Goal: Task Accomplishment & Management: Use online tool/utility

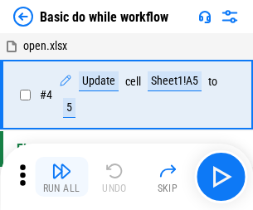
click at [61, 177] on img "button" at bounding box center [61, 171] width 20 height 20
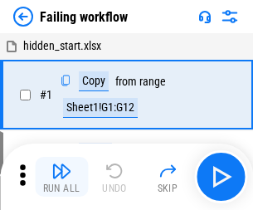
click at [61, 177] on img "button" at bounding box center [61, 171] width 20 height 20
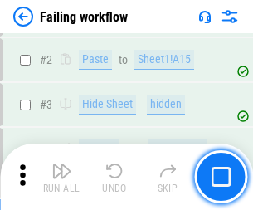
scroll to position [352, 0]
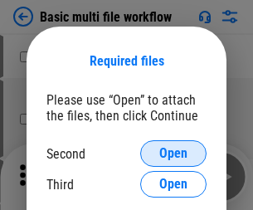
click at [173, 153] on span "Open" at bounding box center [173, 153] width 28 height 13
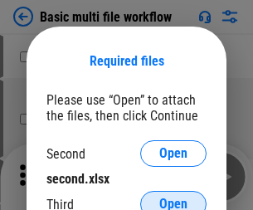
click at [173, 197] on span "Open" at bounding box center [173, 203] width 28 height 13
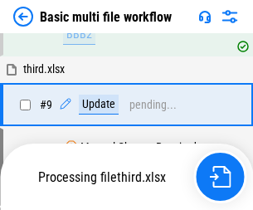
scroll to position [577, 0]
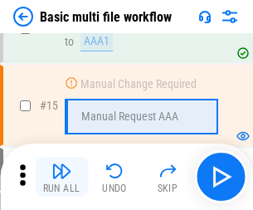
click at [61, 177] on img "button" at bounding box center [61, 171] width 20 height 20
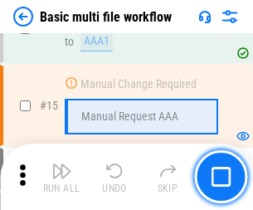
scroll to position [1103, 0]
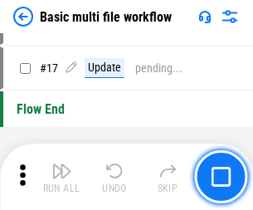
click at [61, 177] on img "button" at bounding box center [61, 171] width 20 height 20
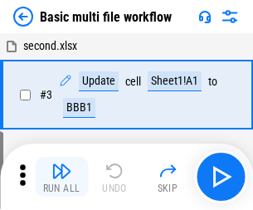
click at [61, 177] on img "button" at bounding box center [61, 171] width 20 height 20
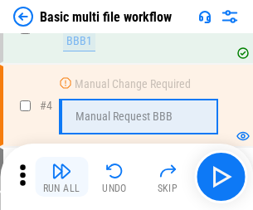
click at [61, 177] on img "button" at bounding box center [61, 171] width 20 height 20
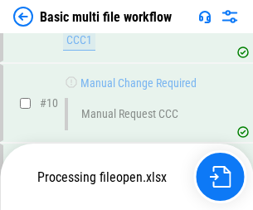
scroll to position [777, 0]
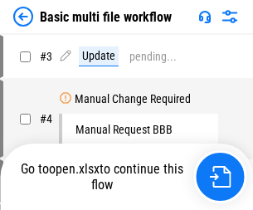
scroll to position [67, 0]
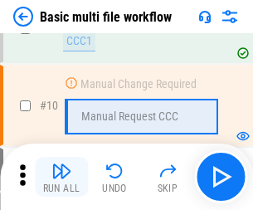
click at [61, 177] on img "button" at bounding box center [61, 171] width 20 height 20
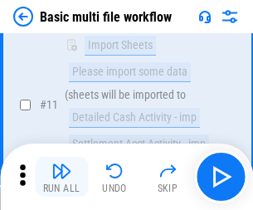
click at [61, 177] on img "button" at bounding box center [61, 171] width 20 height 20
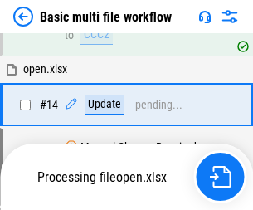
scroll to position [867, 0]
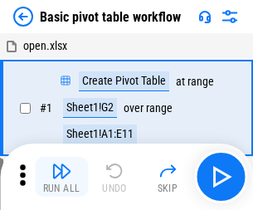
click at [61, 177] on img "button" at bounding box center [61, 171] width 20 height 20
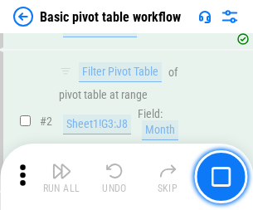
scroll to position [397, 0]
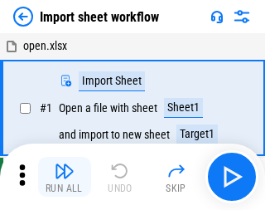
click at [61, 177] on img "button" at bounding box center [65, 171] width 20 height 20
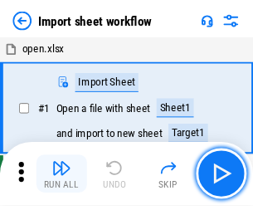
scroll to position [6, 0]
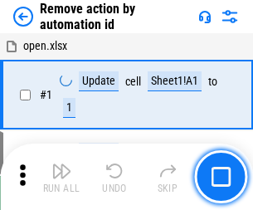
scroll to position [61, 0]
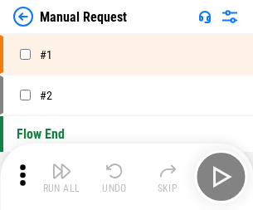
click at [61, 177] on img "button" at bounding box center [61, 171] width 20 height 20
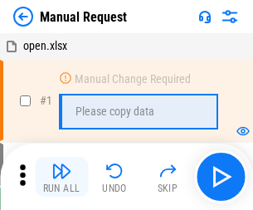
click at [61, 177] on img "button" at bounding box center [61, 171] width 20 height 20
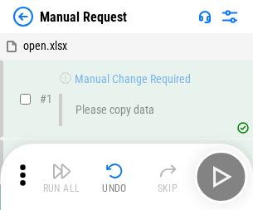
scroll to position [56, 0]
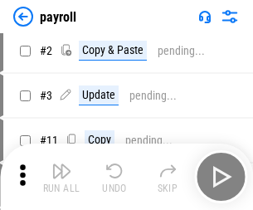
click at [61, 177] on img "button" at bounding box center [61, 171] width 20 height 20
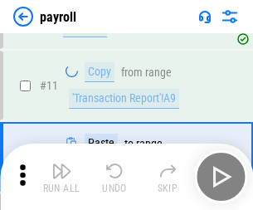
scroll to position [120, 0]
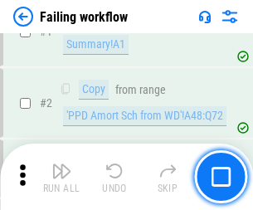
scroll to position [268, 0]
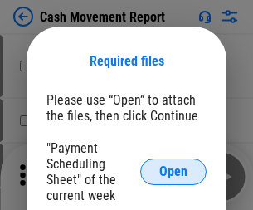
click at [173, 172] on span "Open" at bounding box center [173, 171] width 28 height 13
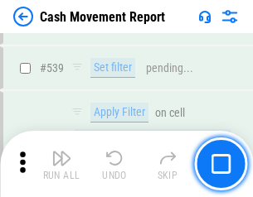
scroll to position [7358, 0]
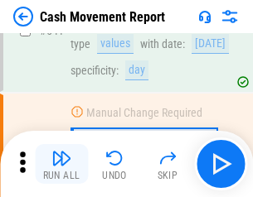
click at [61, 164] on img "button" at bounding box center [61, 158] width 20 height 20
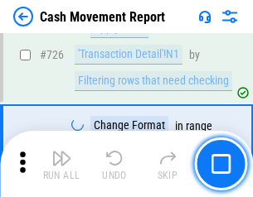
scroll to position [8650, 0]
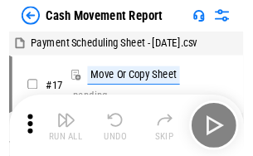
scroll to position [30, 0]
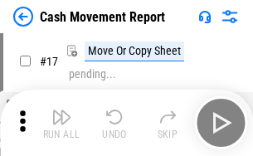
click at [61, 123] on img "button" at bounding box center [61, 117] width 20 height 20
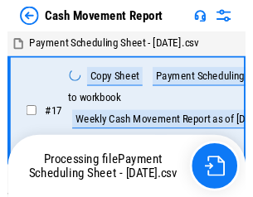
scroll to position [9, 0]
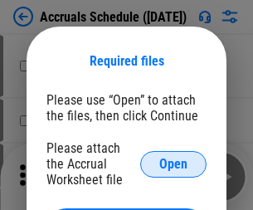
click at [173, 163] on span "Open" at bounding box center [173, 164] width 28 height 13
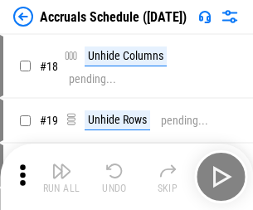
scroll to position [159, 0]
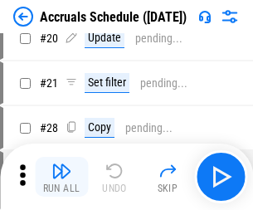
click at [61, 177] on img "button" at bounding box center [61, 171] width 20 height 20
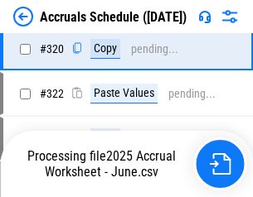
scroll to position [3084, 0]
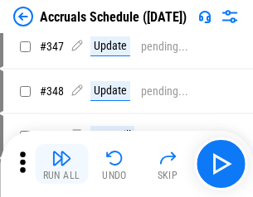
click at [61, 164] on img "button" at bounding box center [61, 158] width 20 height 20
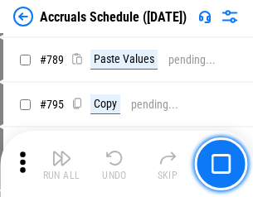
scroll to position [6965, 0]
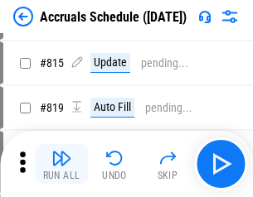
click at [61, 164] on img "button" at bounding box center [61, 158] width 20 height 20
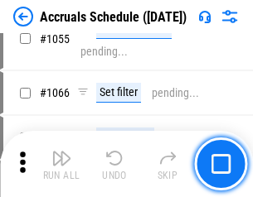
scroll to position [9496, 0]
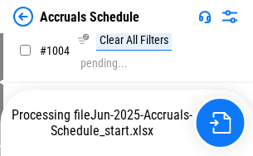
scroll to position [8517, 0]
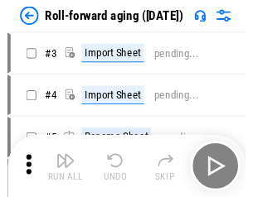
scroll to position [2, 0]
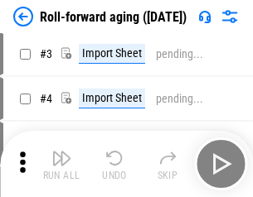
click at [61, 164] on img "button" at bounding box center [61, 158] width 20 height 20
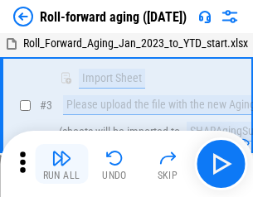
click at [61, 164] on img "button" at bounding box center [61, 158] width 20 height 20
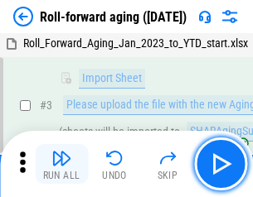
scroll to position [107, 0]
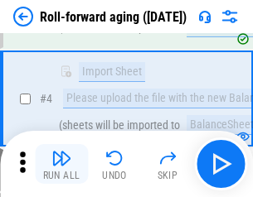
click at [61, 164] on img "button" at bounding box center [61, 158] width 20 height 20
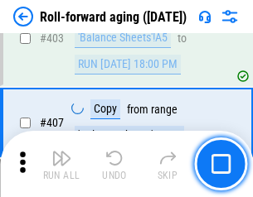
scroll to position [5749, 0]
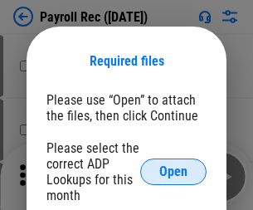
click at [173, 172] on span "Open" at bounding box center [173, 171] width 28 height 13
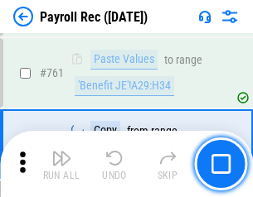
scroll to position [10204, 0]
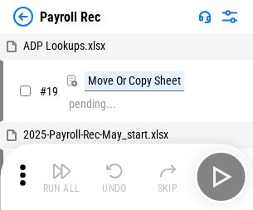
click at [61, 177] on img "button" at bounding box center [61, 171] width 20 height 20
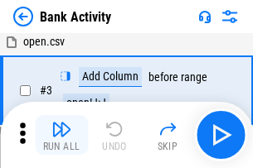
click at [61, 135] on img "button" at bounding box center [61, 129] width 20 height 20
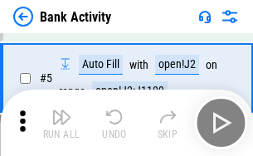
scroll to position [88, 0]
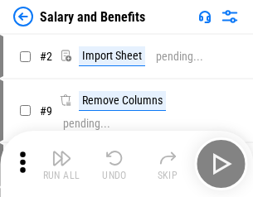
click at [61, 164] on img "button" at bounding box center [61, 158] width 20 height 20
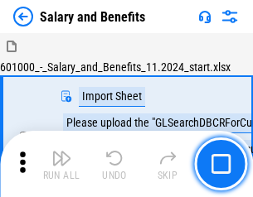
scroll to position [22, 0]
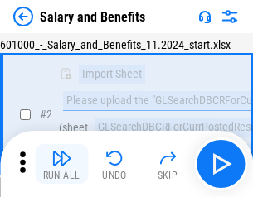
click at [61, 164] on img "button" at bounding box center [61, 158] width 20 height 20
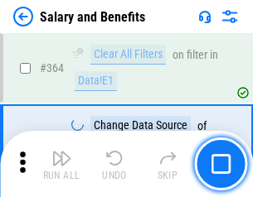
scroll to position [7808, 0]
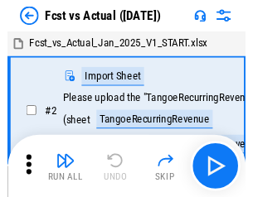
scroll to position [22, 0]
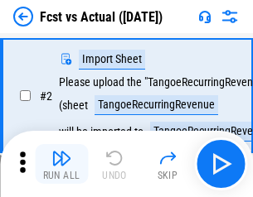
click at [61, 164] on img "button" at bounding box center [61, 158] width 20 height 20
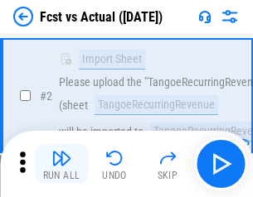
click at [61, 164] on img "button" at bounding box center [61, 158] width 20 height 20
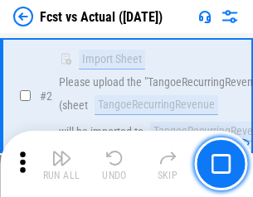
scroll to position [155, 0]
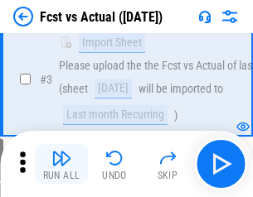
click at [61, 164] on img "button" at bounding box center [61, 158] width 20 height 20
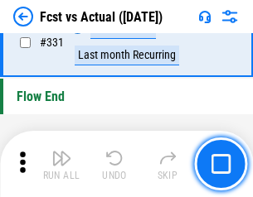
scroll to position [7936, 0]
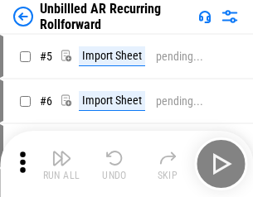
click at [61, 164] on img "button" at bounding box center [61, 158] width 20 height 20
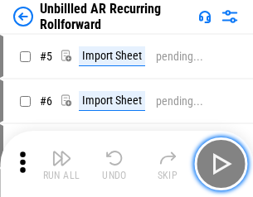
scroll to position [36, 0]
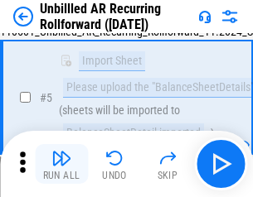
click at [61, 164] on img "button" at bounding box center [61, 158] width 20 height 20
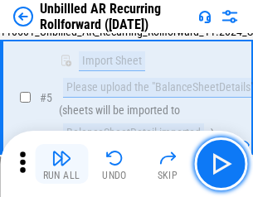
scroll to position [156, 0]
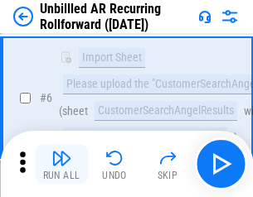
click at [61, 164] on img "button" at bounding box center [61, 158] width 20 height 20
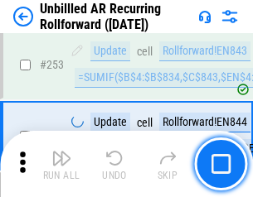
scroll to position [5632, 0]
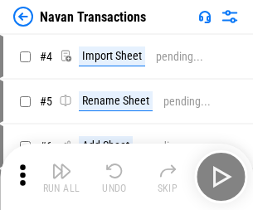
click at [61, 164] on img "button" at bounding box center [61, 171] width 20 height 20
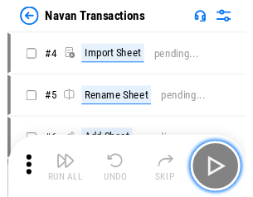
scroll to position [27, 0]
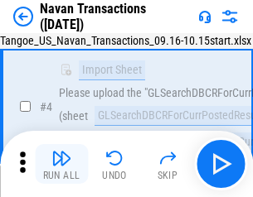
click at [61, 164] on img "button" at bounding box center [61, 158] width 20 height 20
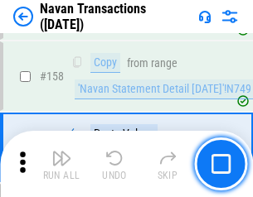
scroll to position [5375, 0]
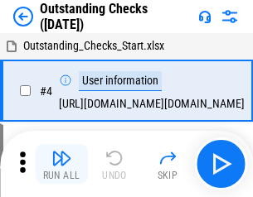
click at [61, 164] on img "button" at bounding box center [61, 158] width 20 height 20
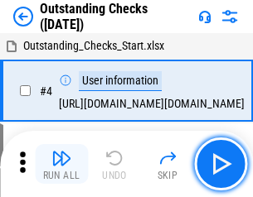
scroll to position [70, 0]
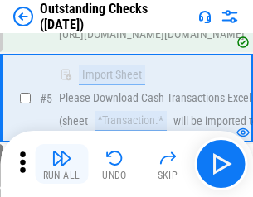
click at [61, 164] on img "button" at bounding box center [61, 158] width 20 height 20
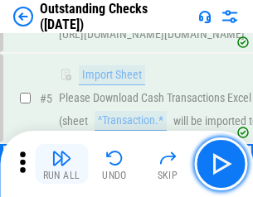
scroll to position [173, 0]
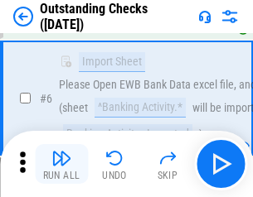
click at [61, 164] on img "button" at bounding box center [61, 158] width 20 height 20
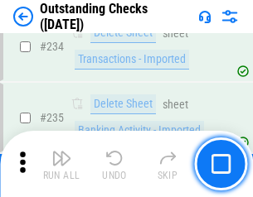
scroll to position [5035, 0]
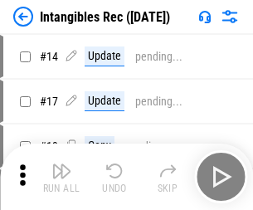
click at [61, 177] on img "button" at bounding box center [61, 171] width 20 height 20
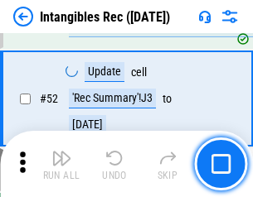
scroll to position [646, 0]
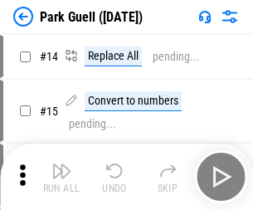
click at [61, 164] on img "button" at bounding box center [61, 171] width 20 height 20
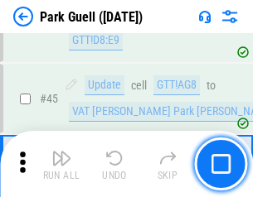
scroll to position [2073, 0]
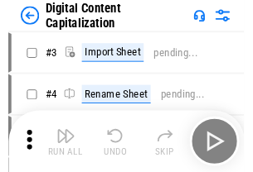
scroll to position [48, 0]
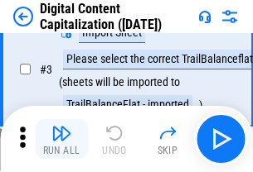
click at [61, 139] on img "button" at bounding box center [61, 134] width 20 height 20
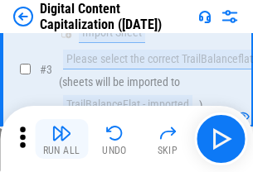
click at [61, 139] on img "button" at bounding box center [61, 134] width 20 height 20
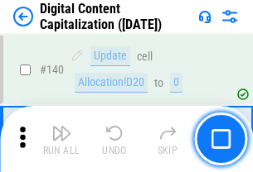
scroll to position [1758, 0]
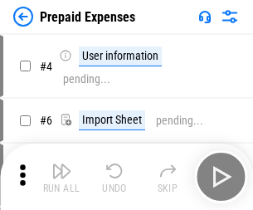
click at [61, 164] on img "button" at bounding box center [61, 171] width 20 height 20
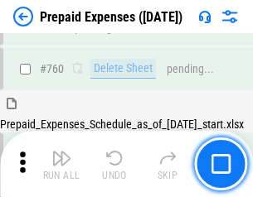
scroll to position [4595, 0]
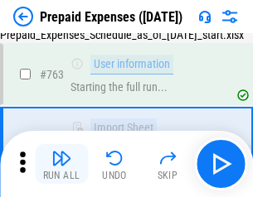
click at [61, 164] on img "button" at bounding box center [61, 158] width 20 height 20
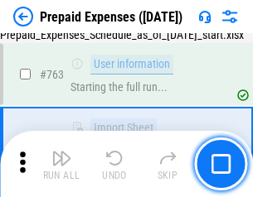
scroll to position [4693, 0]
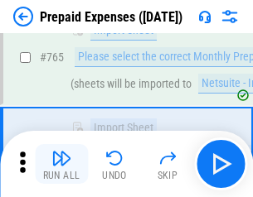
click at [61, 164] on img "button" at bounding box center [61, 158] width 20 height 20
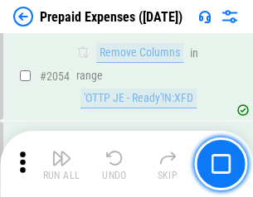
scroll to position [17331, 0]
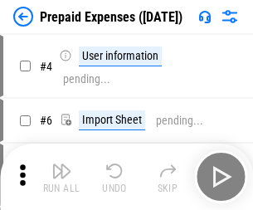
click at [61, 177] on img "button" at bounding box center [61, 171] width 20 height 20
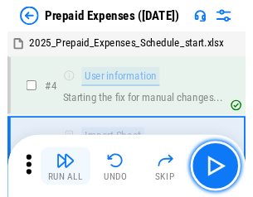
scroll to position [73, 0]
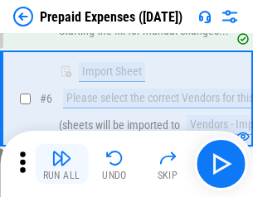
click at [61, 164] on img "button" at bounding box center [61, 158] width 20 height 20
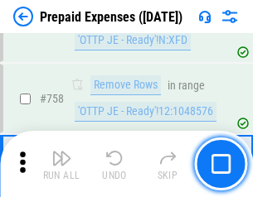
scroll to position [5908, 0]
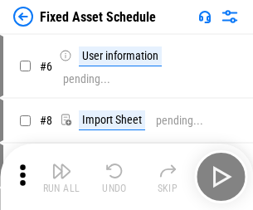
click at [61, 177] on img "button" at bounding box center [61, 171] width 20 height 20
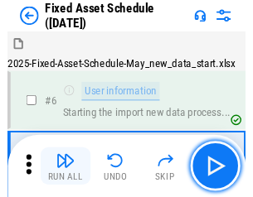
scroll to position [90, 0]
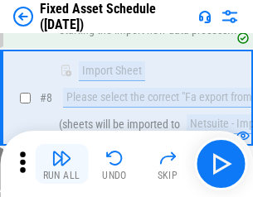
click at [61, 164] on img "button" at bounding box center [61, 158] width 20 height 20
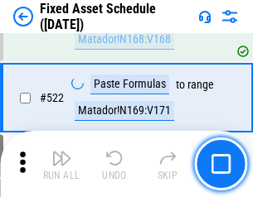
scroll to position [5763, 0]
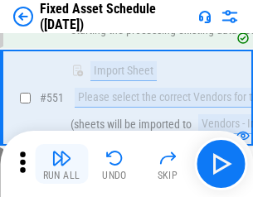
click at [61, 164] on img "button" at bounding box center [61, 158] width 20 height 20
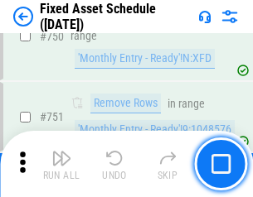
scroll to position [8083, 0]
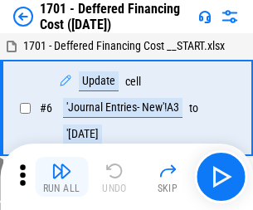
click at [61, 177] on img "button" at bounding box center [61, 171] width 20 height 20
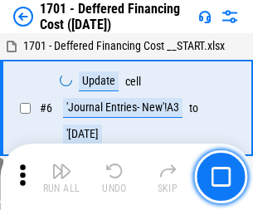
scroll to position [199, 0]
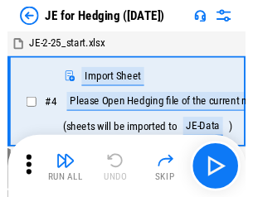
scroll to position [2, 0]
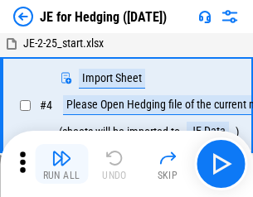
click at [61, 164] on img "button" at bounding box center [61, 158] width 20 height 20
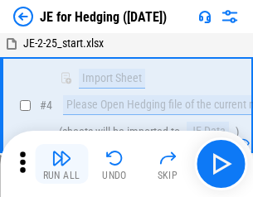
click at [61, 164] on img "button" at bounding box center [61, 158] width 20 height 20
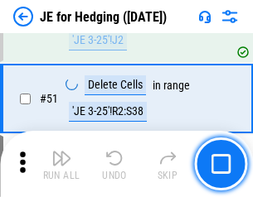
scroll to position [1074, 0]
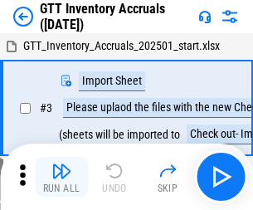
click at [61, 164] on img "button" at bounding box center [61, 171] width 20 height 20
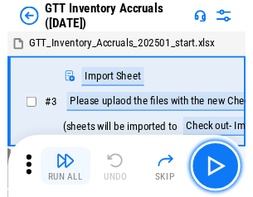
scroll to position [2, 0]
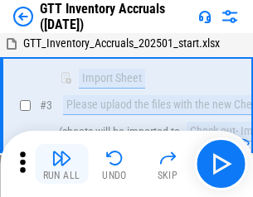
click at [61, 164] on img "button" at bounding box center [61, 158] width 20 height 20
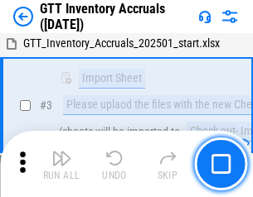
scroll to position [107, 0]
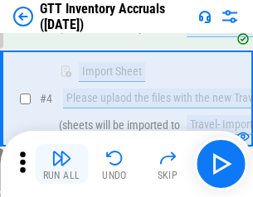
click at [61, 164] on img "button" at bounding box center [61, 158] width 20 height 20
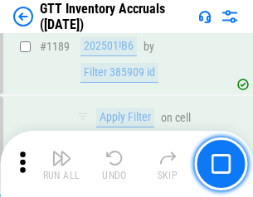
scroll to position [13539, 0]
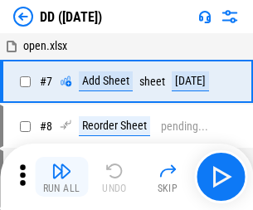
click at [61, 177] on img "button" at bounding box center [61, 171] width 20 height 20
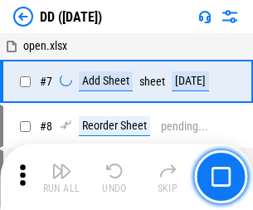
scroll to position [160, 0]
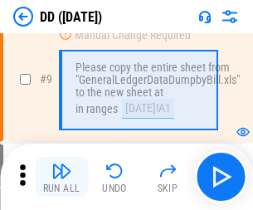
click at [61, 177] on img "button" at bounding box center [61, 171] width 20 height 20
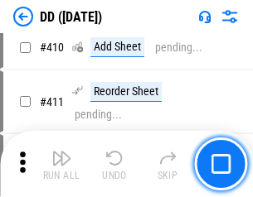
scroll to position [7418, 0]
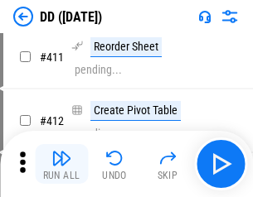
click at [61, 164] on img "button" at bounding box center [61, 158] width 20 height 20
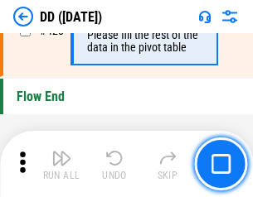
scroll to position [7935, 0]
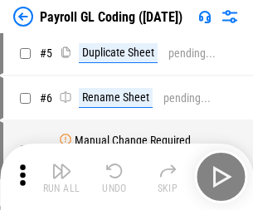
click at [61, 177] on img "button" at bounding box center [61, 171] width 20 height 20
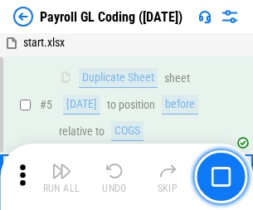
scroll to position [199, 0]
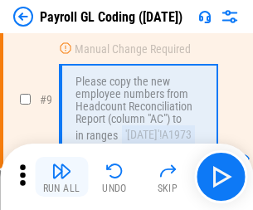
click at [61, 177] on img "button" at bounding box center [61, 171] width 20 height 20
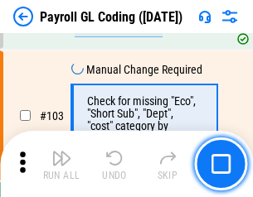
scroll to position [3890, 0]
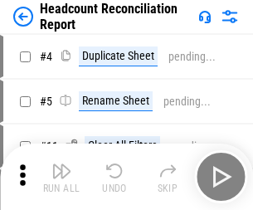
click at [61, 177] on img "button" at bounding box center [61, 171] width 20 height 20
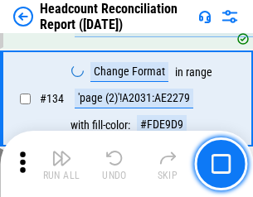
scroll to position [1993, 0]
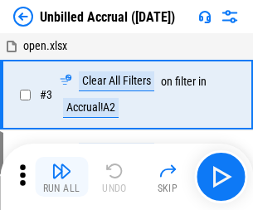
click at [61, 177] on img "button" at bounding box center [61, 171] width 20 height 20
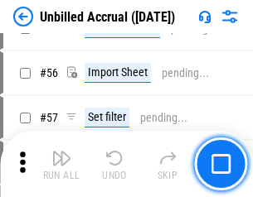
scroll to position [1731, 0]
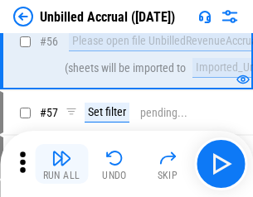
click at [61, 164] on img "button" at bounding box center [61, 158] width 20 height 20
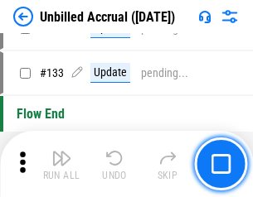
scroll to position [4938, 0]
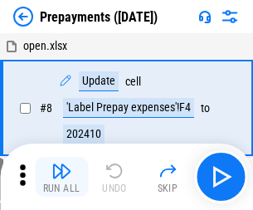
click at [61, 177] on img "button" at bounding box center [61, 171] width 20 height 20
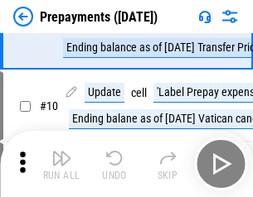
scroll to position [104, 0]
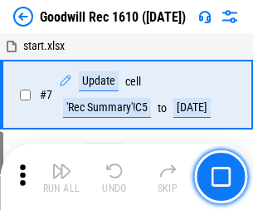
scroll to position [284, 0]
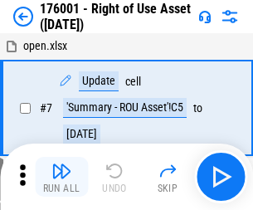
click at [61, 177] on img "button" at bounding box center [61, 171] width 20 height 20
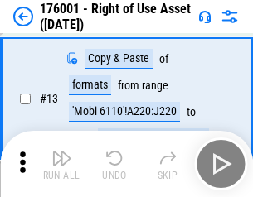
scroll to position [107, 0]
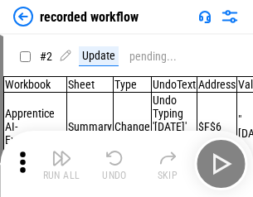
click at [61, 164] on img "button" at bounding box center [61, 158] width 20 height 20
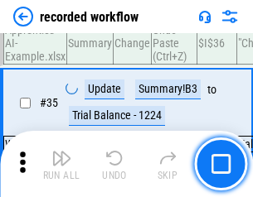
scroll to position [5182, 0]
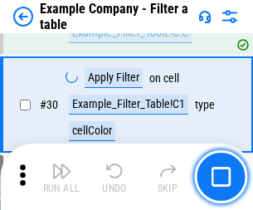
scroll to position [1517, 0]
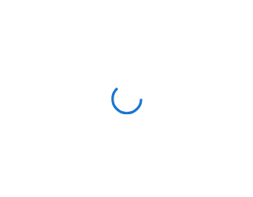
scroll to position [26, 0]
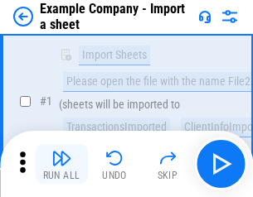
click at [61, 164] on img "button" at bounding box center [61, 158] width 20 height 20
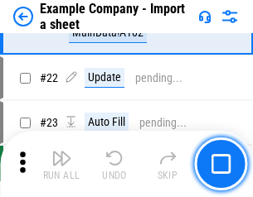
scroll to position [366, 0]
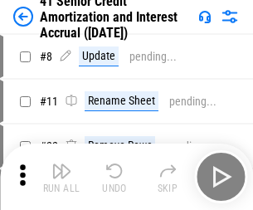
click at [61, 164] on img "button" at bounding box center [61, 171] width 20 height 20
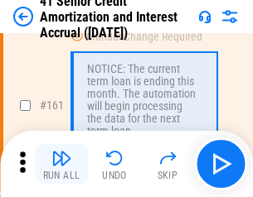
click at [61, 164] on img "button" at bounding box center [61, 158] width 20 height 20
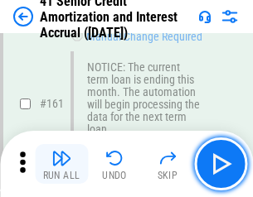
scroll to position [1773, 0]
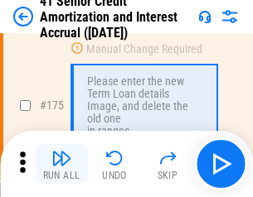
click at [61, 164] on img "button" at bounding box center [61, 158] width 20 height 20
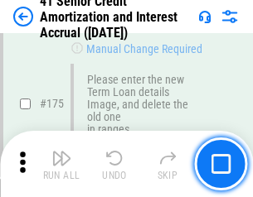
scroll to position [1942, 0]
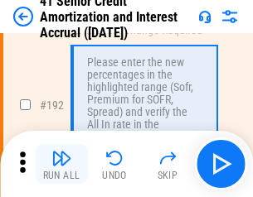
click at [61, 164] on img "button" at bounding box center [61, 158] width 20 height 20
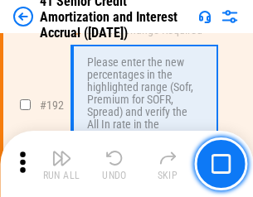
scroll to position [2116, 0]
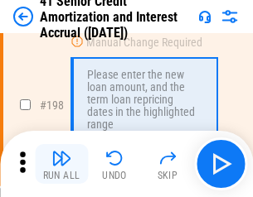
click at [61, 164] on img "button" at bounding box center [61, 158] width 20 height 20
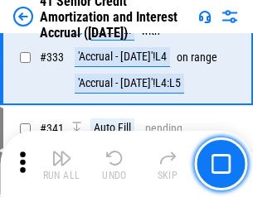
scroll to position [4235, 0]
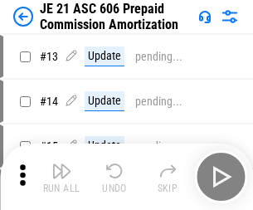
click at [61, 164] on img "button" at bounding box center [61, 171] width 20 height 20
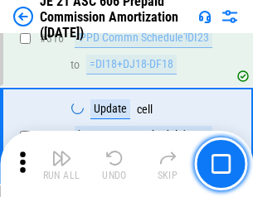
scroll to position [3096, 0]
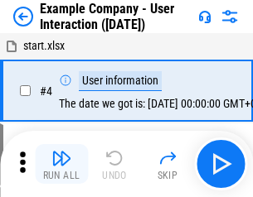
click at [61, 164] on img "button" at bounding box center [61, 158] width 20 height 20
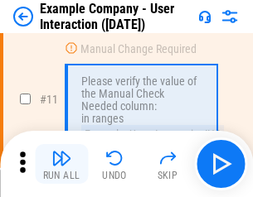
click at [61, 164] on img "button" at bounding box center [61, 158] width 20 height 20
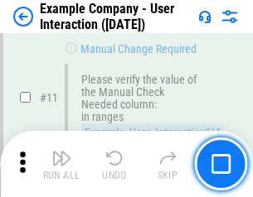
scroll to position [359, 0]
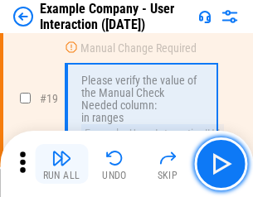
click at [61, 164] on img "button" at bounding box center [61, 158] width 20 height 20
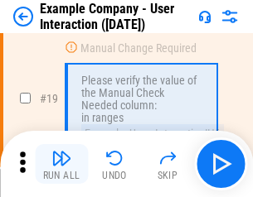
click at [61, 164] on img "button" at bounding box center [61, 158] width 20 height 20
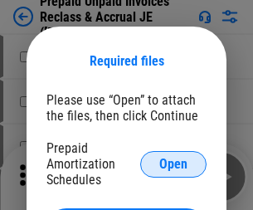
click at [173, 163] on span "Open" at bounding box center [173, 164] width 28 height 13
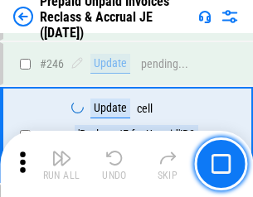
scroll to position [2238, 0]
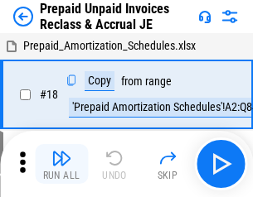
click at [61, 164] on img "button" at bounding box center [61, 158] width 20 height 20
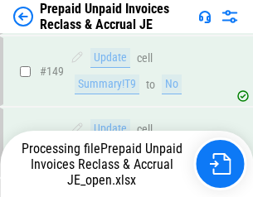
scroll to position [1442, 0]
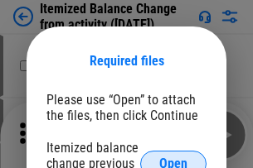
click at [173, 158] on span "Open" at bounding box center [173, 164] width 28 height 13
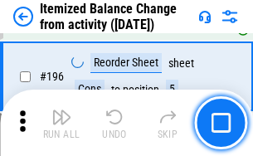
scroll to position [3191, 0]
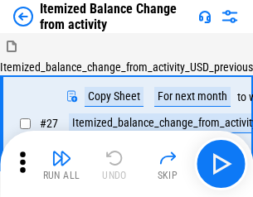
scroll to position [26, 0]
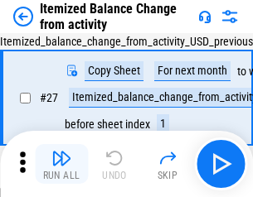
click at [61, 164] on img "button" at bounding box center [61, 158] width 20 height 20
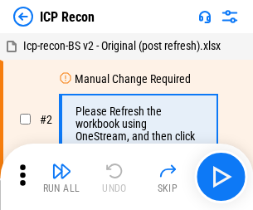
scroll to position [7, 0]
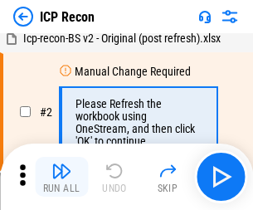
click at [61, 177] on img "button" at bounding box center [61, 171] width 20 height 20
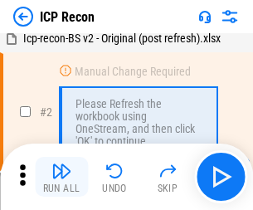
click at [61, 177] on img "button" at bounding box center [61, 171] width 20 height 20
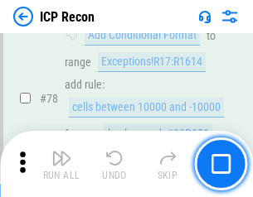
scroll to position [1625, 0]
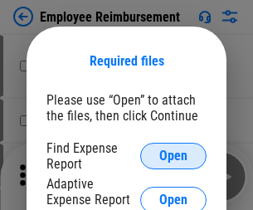
click at [173, 156] on span "Open" at bounding box center [173, 155] width 28 height 13
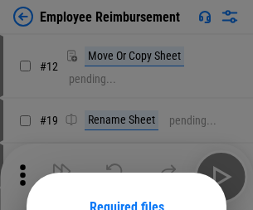
scroll to position [146, 0]
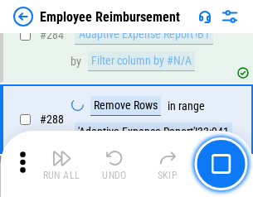
scroll to position [4507, 0]
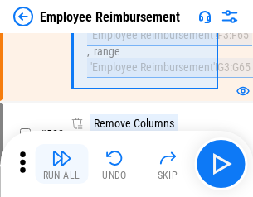
click at [61, 164] on img "button" at bounding box center [61, 158] width 20 height 20
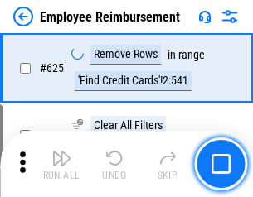
scroll to position [9927, 0]
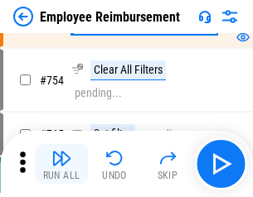
click at [61, 164] on img "button" at bounding box center [61, 158] width 20 height 20
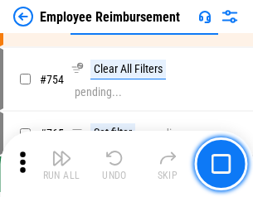
click at [61, 164] on img "button" at bounding box center [61, 158] width 20 height 20
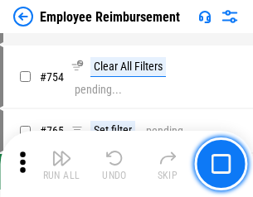
scroll to position [11632, 0]
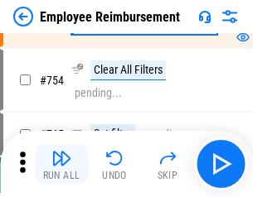
click at [61, 164] on img "button" at bounding box center [61, 158] width 20 height 20
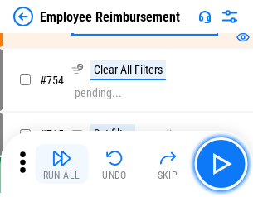
click at [61, 164] on img "button" at bounding box center [61, 158] width 20 height 20
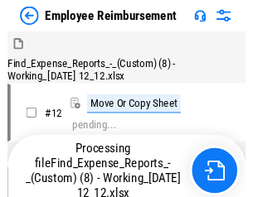
scroll to position [56, 0]
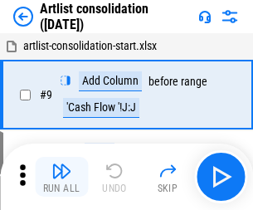
click at [61, 177] on img "button" at bounding box center [61, 171] width 20 height 20
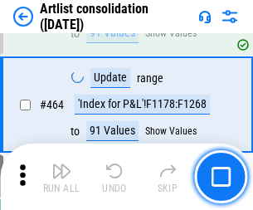
scroll to position [7260, 0]
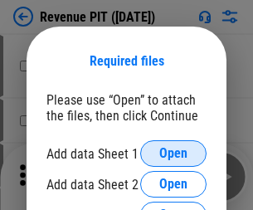
click at [173, 153] on span "Open" at bounding box center [173, 153] width 28 height 13
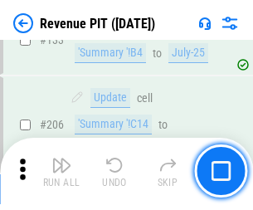
scroll to position [1685, 0]
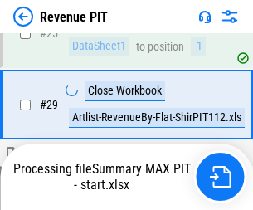
scroll to position [761, 0]
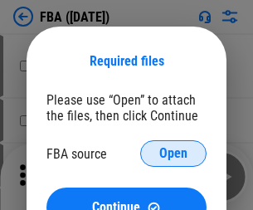
click at [173, 153] on span "Open" at bounding box center [173, 153] width 28 height 13
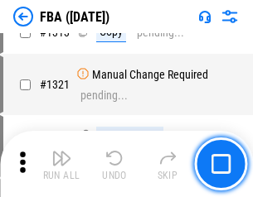
scroll to position [17273, 0]
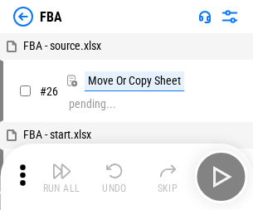
scroll to position [17, 0]
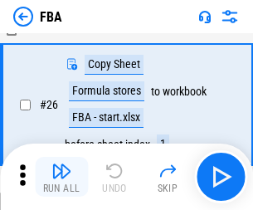
click at [61, 177] on img "button" at bounding box center [61, 171] width 20 height 20
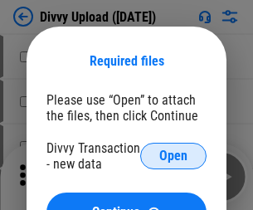
click at [173, 156] on span "Open" at bounding box center [173, 155] width 28 height 13
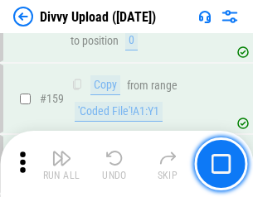
scroll to position [1717, 0]
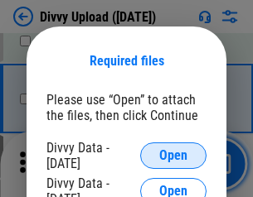
click at [173, 156] on span "Open" at bounding box center [173, 155] width 28 height 13
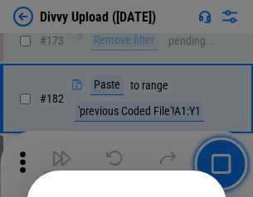
scroll to position [1861, 0]
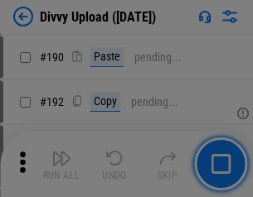
scroll to position [2092, 0]
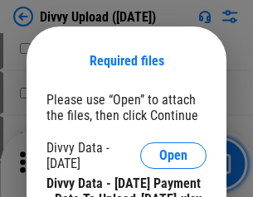
scroll to position [3309, 0]
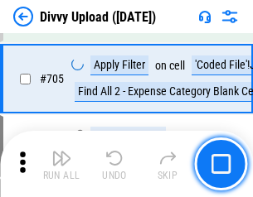
scroll to position [11342, 0]
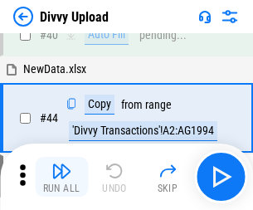
click at [61, 177] on img "button" at bounding box center [61, 171] width 20 height 20
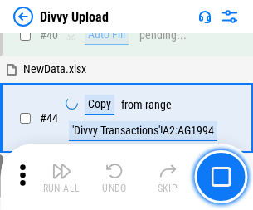
scroll to position [182, 0]
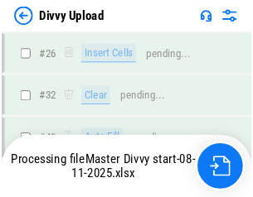
scroll to position [1717, 0]
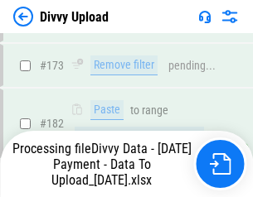
scroll to position [1869, 0]
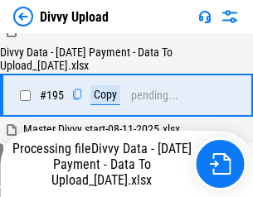
scroll to position [2317, 0]
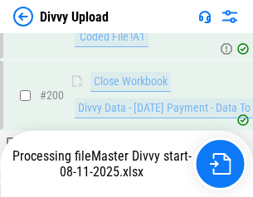
scroll to position [2683, 0]
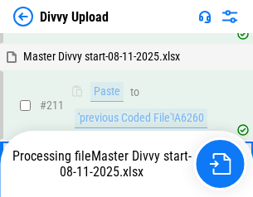
scroll to position [3133, 0]
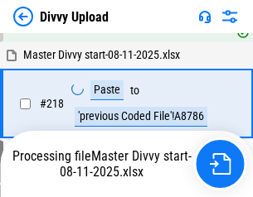
scroll to position [3683, 0]
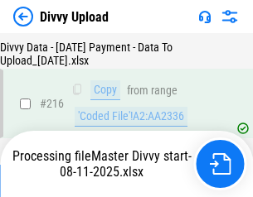
scroll to position [3414, 0]
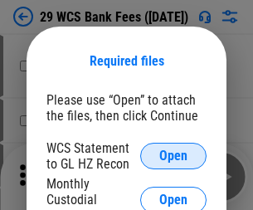
click at [173, 156] on span "Open" at bounding box center [173, 155] width 28 height 13
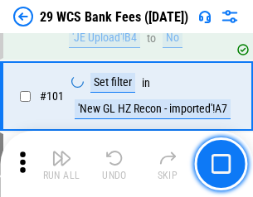
scroll to position [1616, 0]
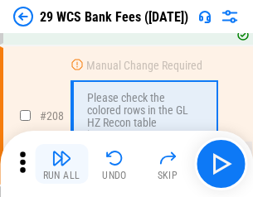
click at [61, 164] on img "button" at bounding box center [61, 158] width 20 height 20
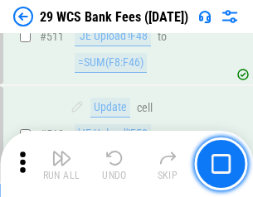
scroll to position [8342, 0]
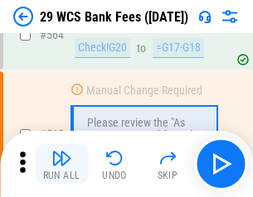
click at [61, 164] on img "button" at bounding box center [61, 158] width 20 height 20
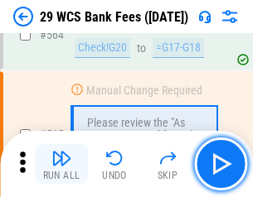
scroll to position [8967, 0]
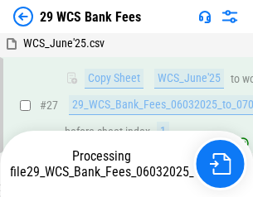
scroll to position [331, 0]
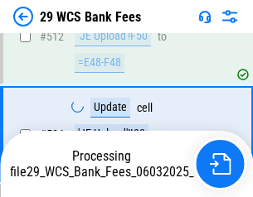
scroll to position [8851, 0]
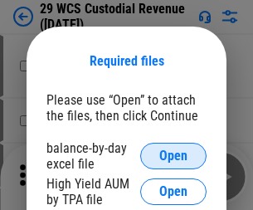
click at [173, 156] on span "Open" at bounding box center [173, 155] width 28 height 13
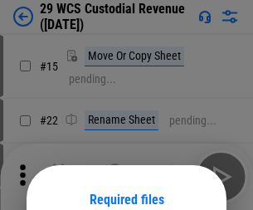
scroll to position [138, 0]
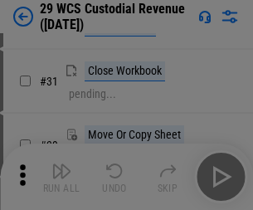
scroll to position [356, 0]
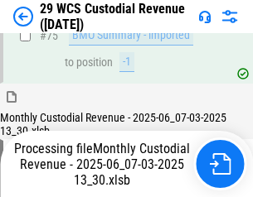
scroll to position [1732, 0]
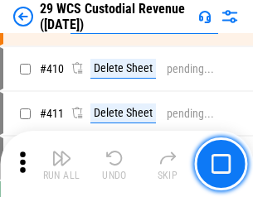
click at [61, 164] on img "button" at bounding box center [61, 158] width 20 height 20
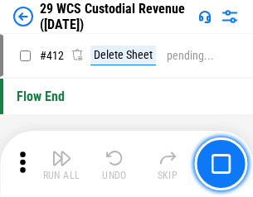
scroll to position [7918, 0]
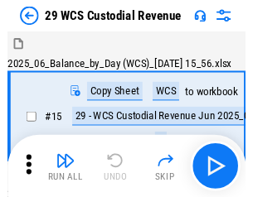
scroll to position [40, 0]
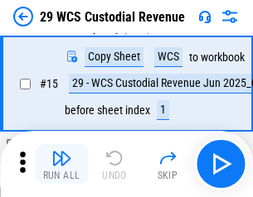
click at [61, 164] on img "button" at bounding box center [61, 158] width 20 height 20
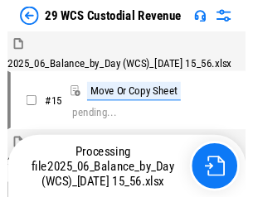
scroll to position [40, 0]
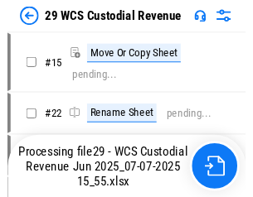
scroll to position [31, 0]
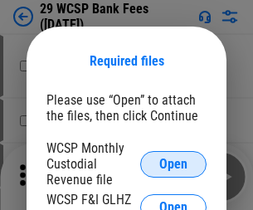
click at [173, 163] on span "Open" at bounding box center [173, 164] width 28 height 13
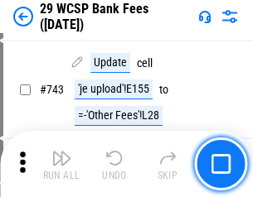
scroll to position [8355, 0]
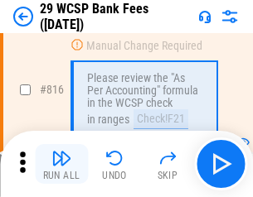
click at [61, 164] on img "button" at bounding box center [61, 158] width 20 height 20
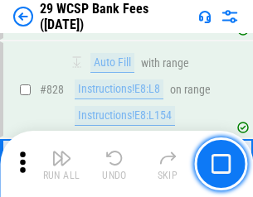
scroll to position [10519, 0]
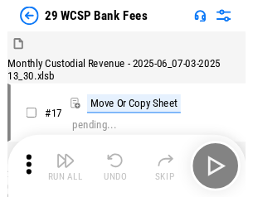
scroll to position [40, 0]
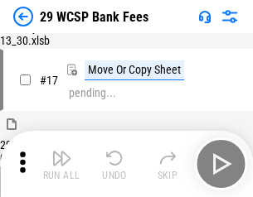
click at [61, 164] on img "button" at bounding box center [61, 158] width 20 height 20
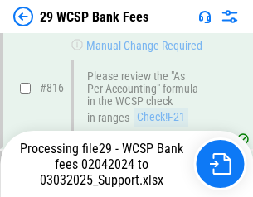
scroll to position [10110, 0]
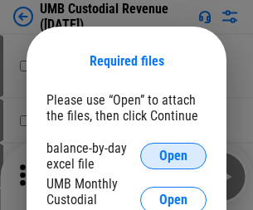
click at [173, 156] on span "Open" at bounding box center [173, 155] width 28 height 13
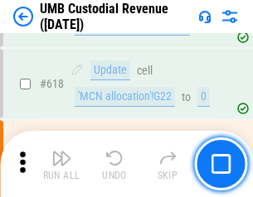
scroll to position [8541, 0]
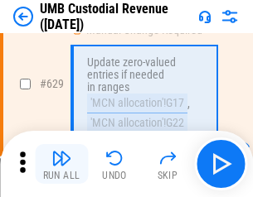
click at [61, 164] on img "button" at bounding box center [61, 158] width 20 height 20
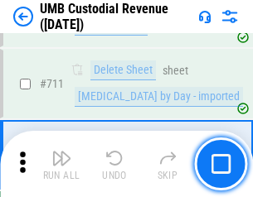
scroll to position [10092, 0]
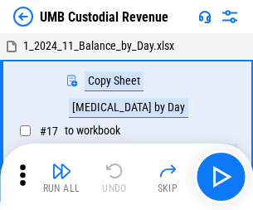
scroll to position [12, 0]
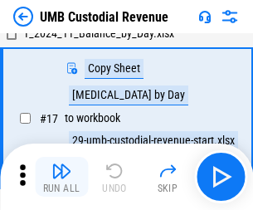
click at [61, 177] on img "button" at bounding box center [61, 171] width 20 height 20
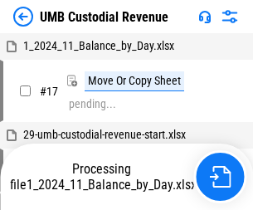
scroll to position [12, 0]
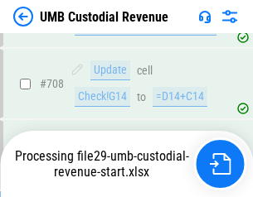
scroll to position [9983, 0]
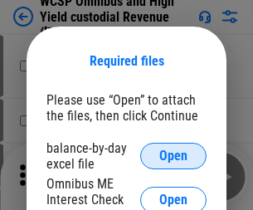
click at [173, 156] on span "Open" at bounding box center [173, 155] width 28 height 13
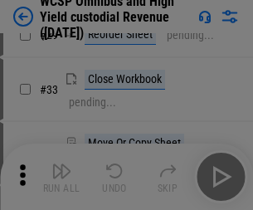
scroll to position [379, 0]
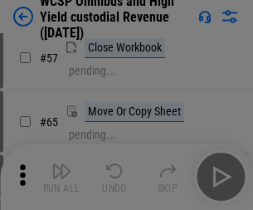
scroll to position [723, 0]
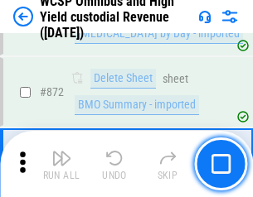
scroll to position [14032, 0]
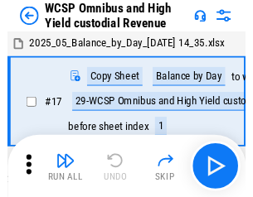
scroll to position [9, 0]
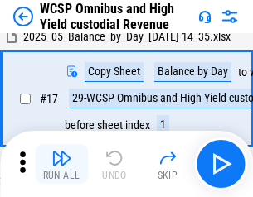
click at [61, 164] on img "button" at bounding box center [61, 158] width 20 height 20
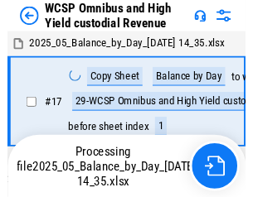
scroll to position [9, 0]
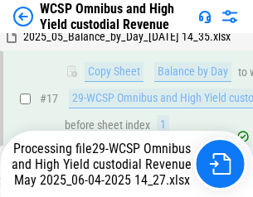
scroll to position [345, 0]
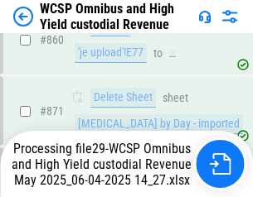
scroll to position [13994, 0]
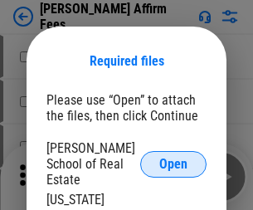
click at [173, 158] on span "Open" at bounding box center [173, 164] width 28 height 13
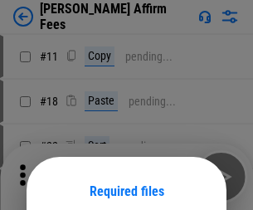
scroll to position [130, 0]
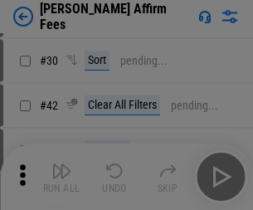
scroll to position [337, 0]
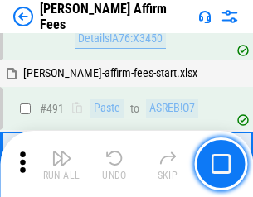
scroll to position [4508, 0]
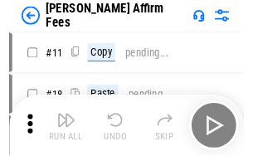
scroll to position [17, 0]
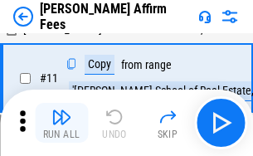
click at [61, 123] on img "button" at bounding box center [61, 117] width 20 height 20
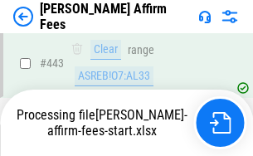
scroll to position [4348, 0]
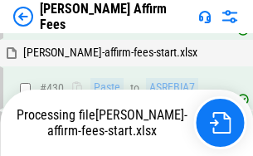
scroll to position [4348, 0]
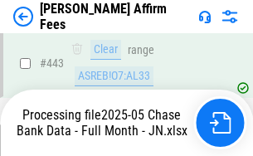
scroll to position [4348, 0]
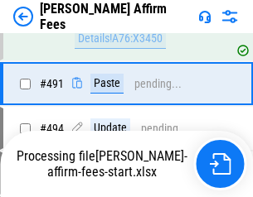
scroll to position [4508, 0]
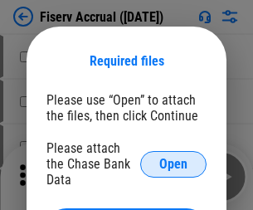
click at [173, 158] on span "Open" at bounding box center [173, 164] width 28 height 13
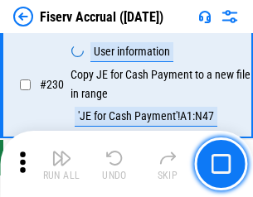
scroll to position [5253, 0]
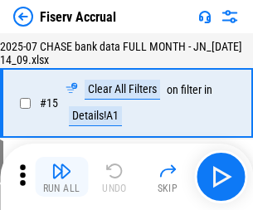
click at [61, 177] on img "button" at bounding box center [61, 171] width 20 height 20
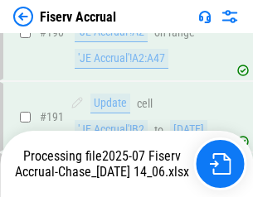
scroll to position [4359, 0]
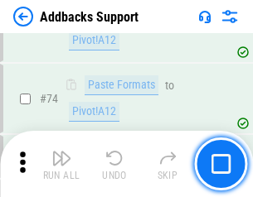
scroll to position [1207, 0]
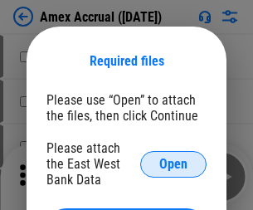
click at [173, 163] on span "Open" at bounding box center [173, 164] width 28 height 13
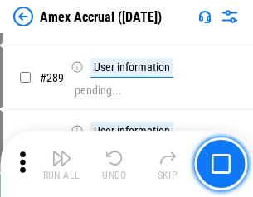
scroll to position [4540, 0]
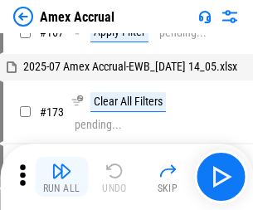
click at [61, 177] on img "button" at bounding box center [61, 171] width 20 height 20
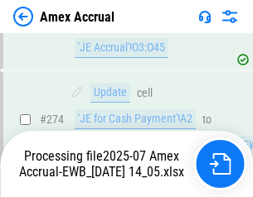
scroll to position [4941, 0]
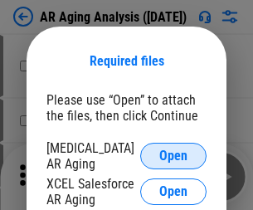
click at [173, 153] on span "Open" at bounding box center [173, 155] width 28 height 13
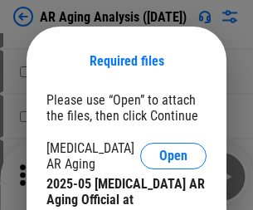
scroll to position [499, 0]
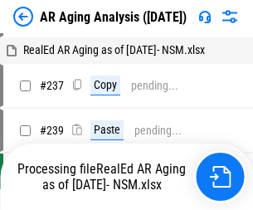
scroll to position [17, 0]
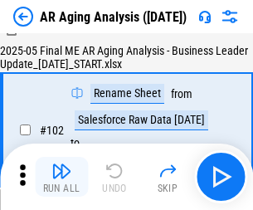
click at [61, 177] on img "button" at bounding box center [61, 171] width 20 height 20
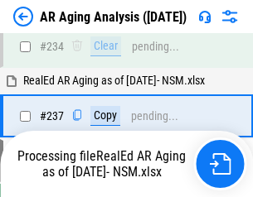
scroll to position [2570, 0]
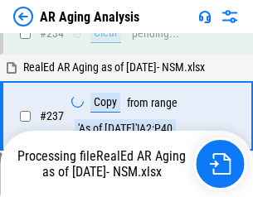
scroll to position [2551, 0]
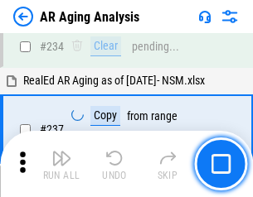
scroll to position [2551, 0]
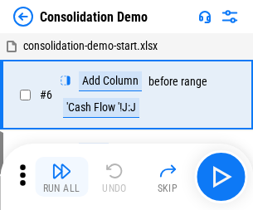
click at [61, 177] on img "button" at bounding box center [61, 171] width 20 height 20
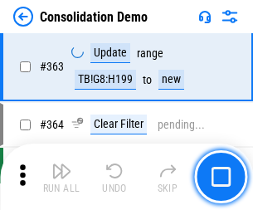
scroll to position [5557, 0]
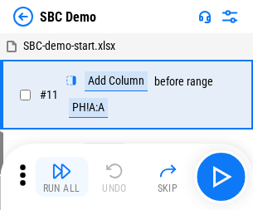
click at [61, 177] on img "button" at bounding box center [61, 171] width 20 height 20
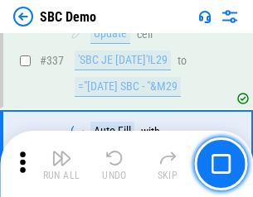
scroll to position [4361, 0]
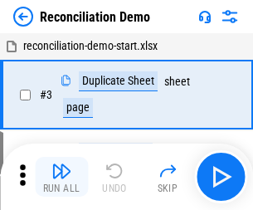
click at [61, 177] on img "button" at bounding box center [61, 171] width 20 height 20
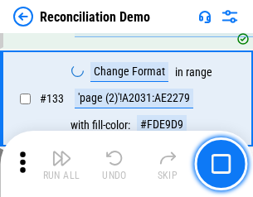
scroll to position [1969, 0]
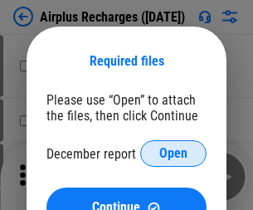
click at [173, 153] on span "Open" at bounding box center [173, 153] width 28 height 13
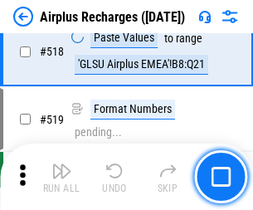
scroll to position [7135, 0]
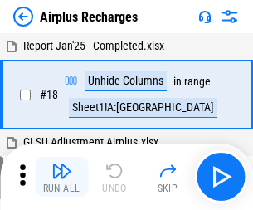
click at [61, 177] on img "button" at bounding box center [61, 171] width 20 height 20
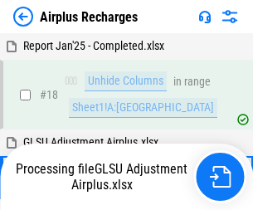
scroll to position [73, 0]
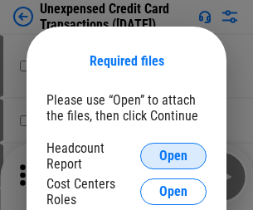
click at [173, 156] on span "Open" at bounding box center [173, 155] width 28 height 13
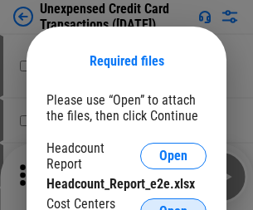
click at [173, 205] on span "Open" at bounding box center [173, 211] width 28 height 13
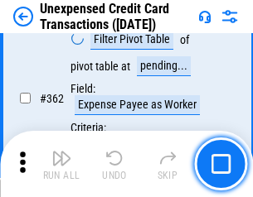
scroll to position [4264, 0]
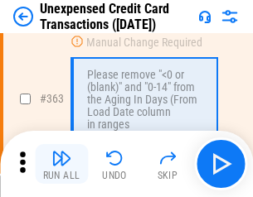
click at [61, 164] on img "button" at bounding box center [61, 158] width 20 height 20
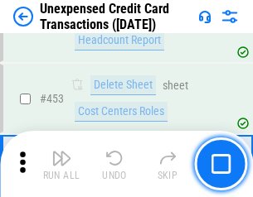
scroll to position [5655, 0]
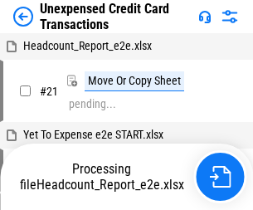
scroll to position [269, 0]
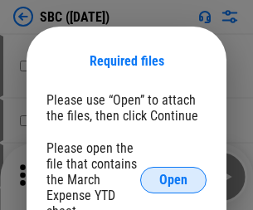
click at [173, 179] on span "Open" at bounding box center [173, 179] width 28 height 13
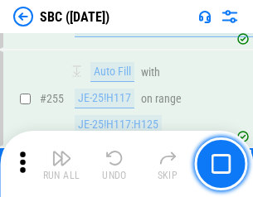
scroll to position [3240, 0]
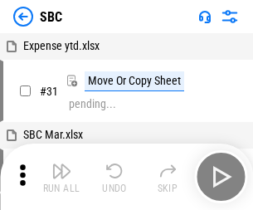
scroll to position [17, 0]
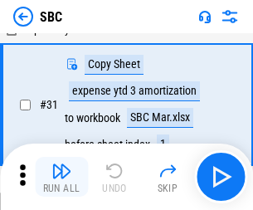
click at [61, 177] on img "button" at bounding box center [61, 171] width 20 height 20
